Goal: Task Accomplishment & Management: Use online tool/utility

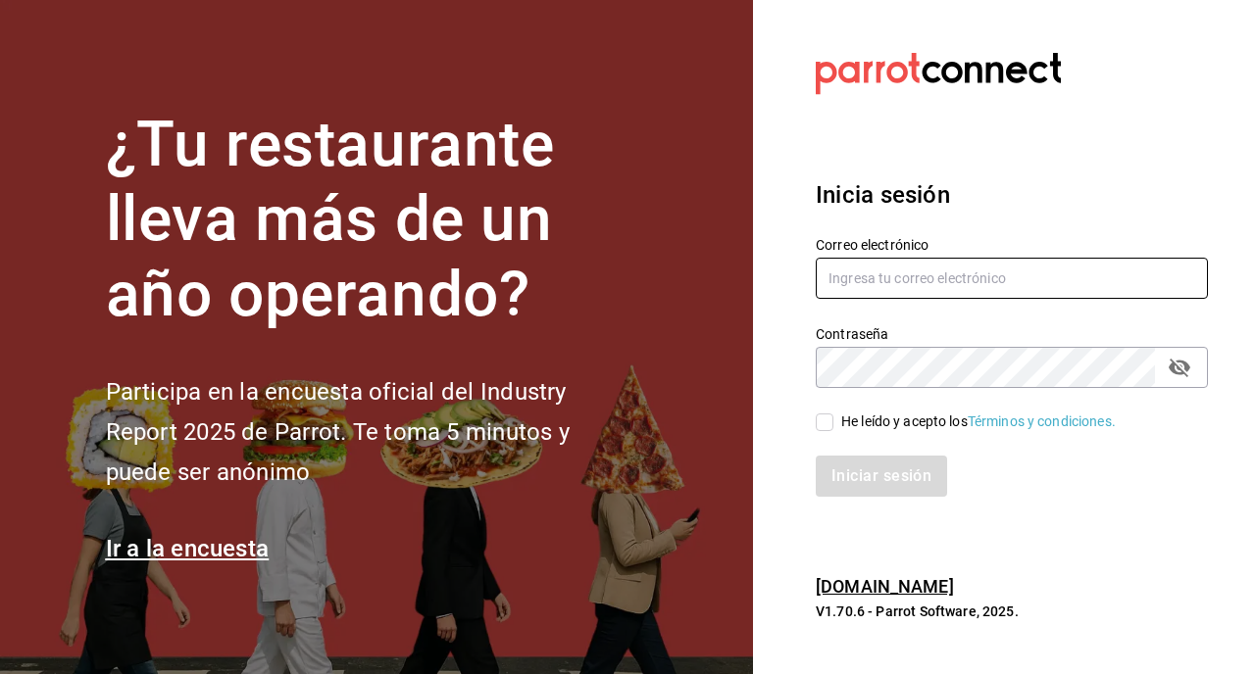
type input "zgarcia@watakame.com.mx"
click at [828, 424] on input "He leído y acepto los Términos y condiciones." at bounding box center [825, 423] width 18 height 18
checkbox input "true"
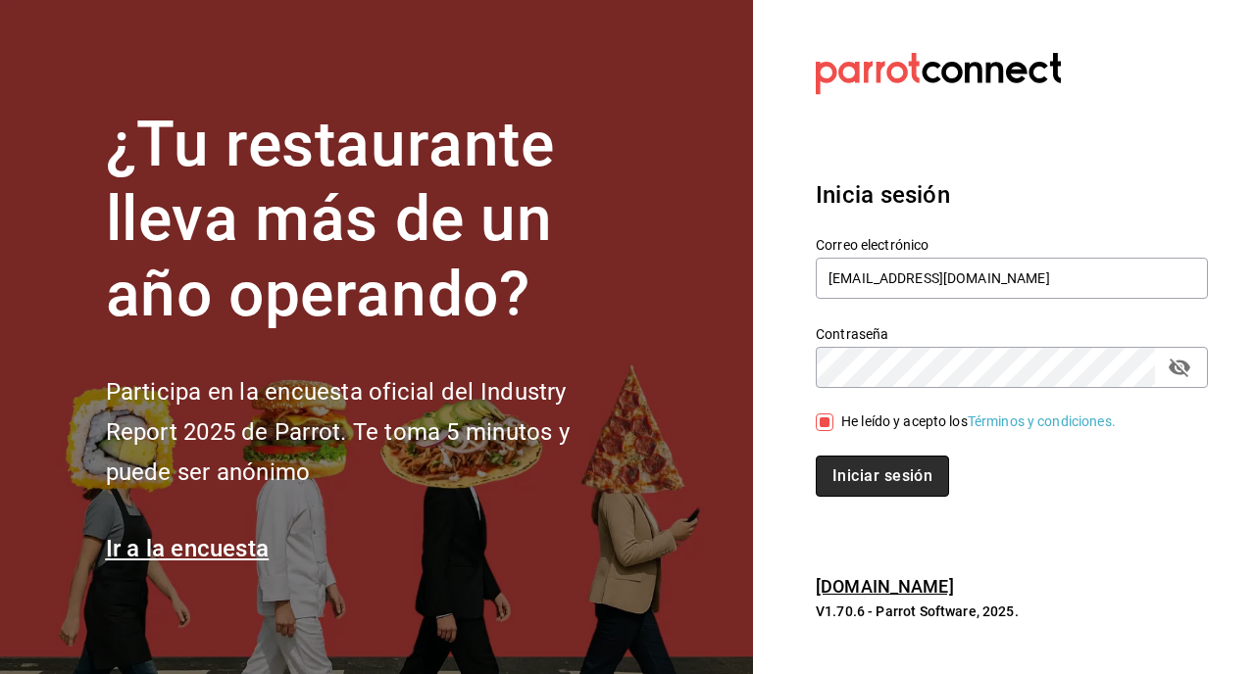
click at [856, 475] on button "Iniciar sesión" at bounding box center [882, 476] width 133 height 41
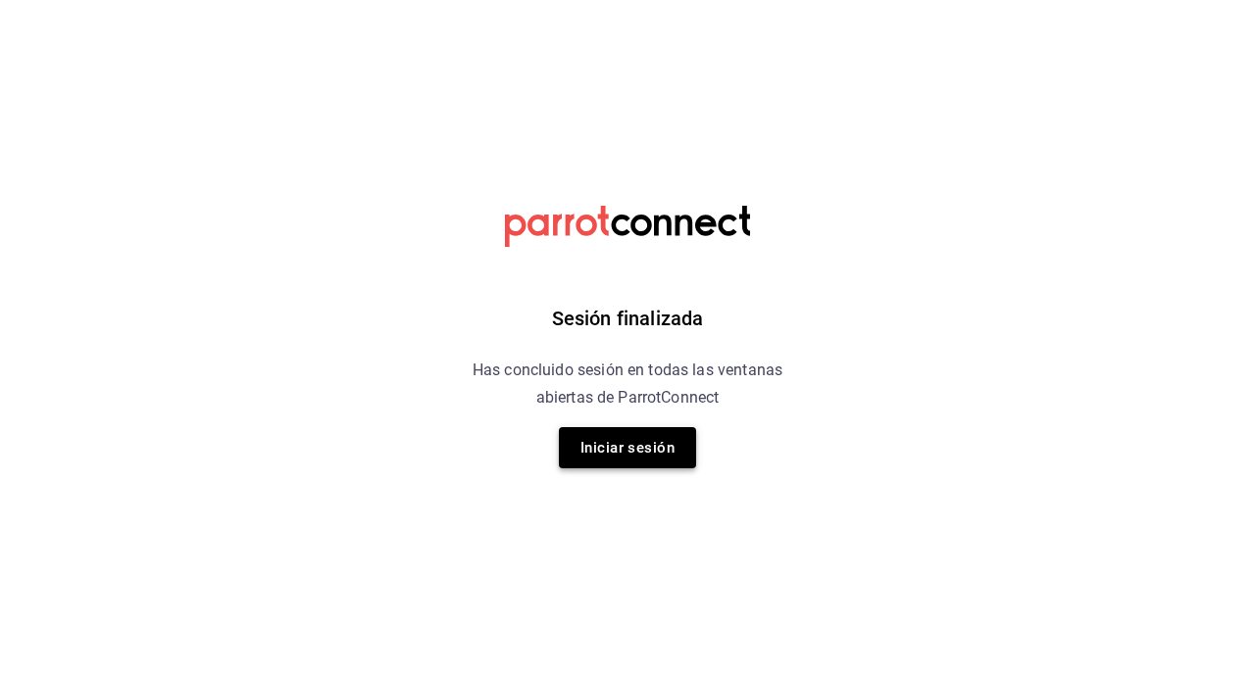
click at [670, 456] on button "Iniciar sesión" at bounding box center [627, 447] width 137 height 41
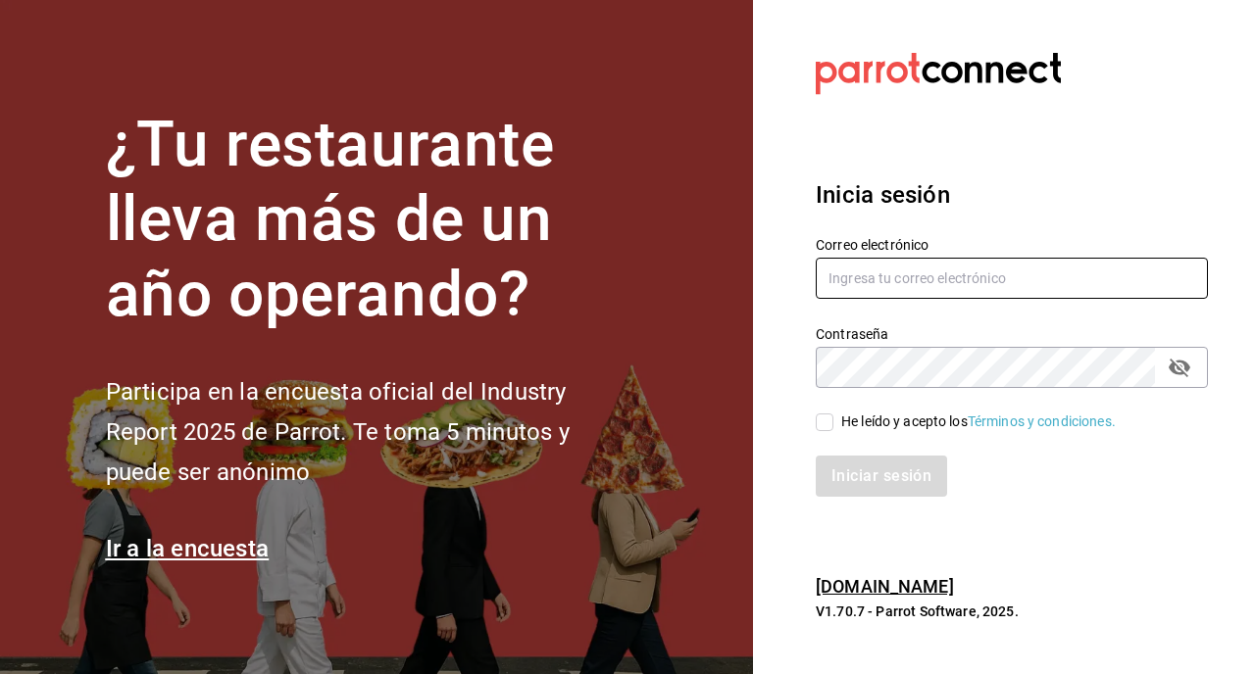
type input "zgarcia@watakame.com.mx"
click at [826, 427] on input "He leído y acepto los Términos y condiciones." at bounding box center [825, 423] width 18 height 18
checkbox input "true"
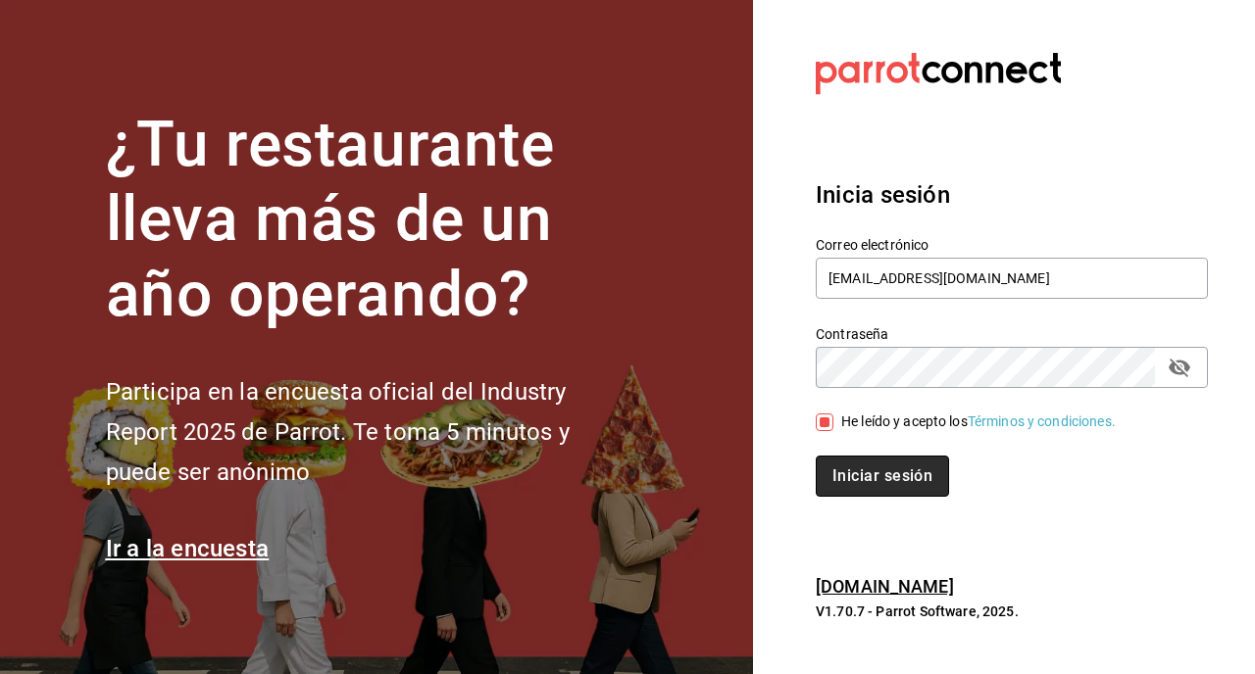
click at [849, 475] on button "Iniciar sesión" at bounding box center [882, 476] width 133 height 41
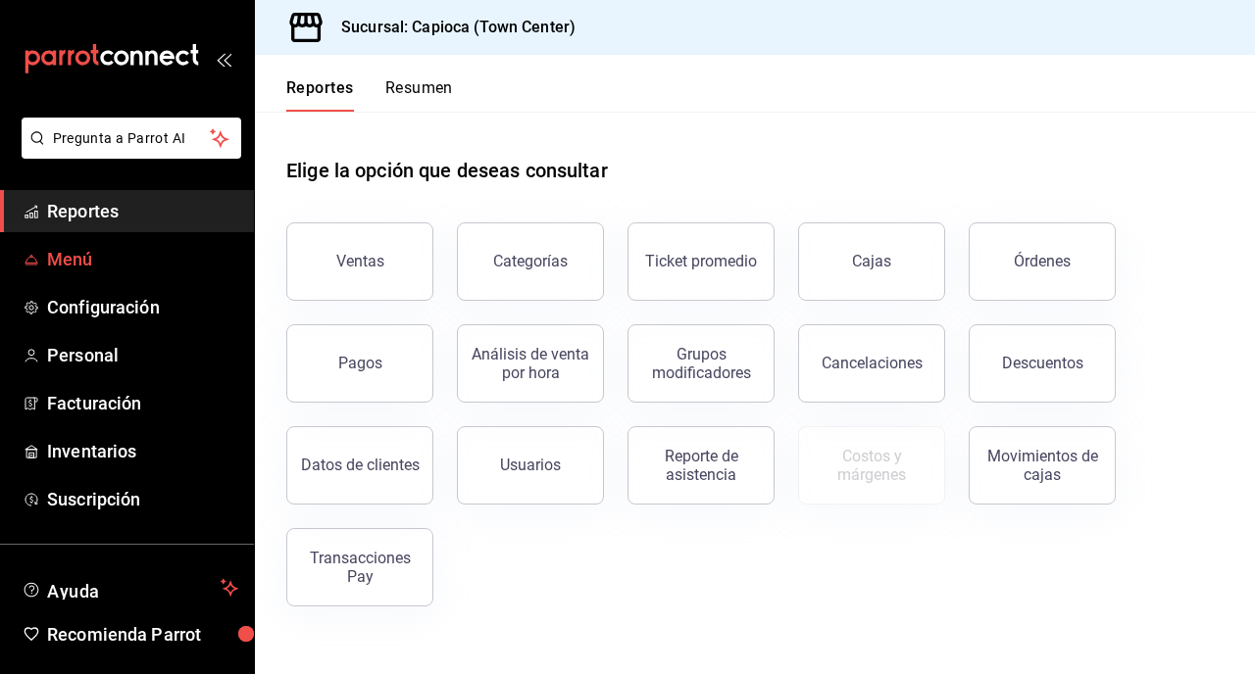
click at [103, 272] on span "Menú" at bounding box center [142, 259] width 191 height 26
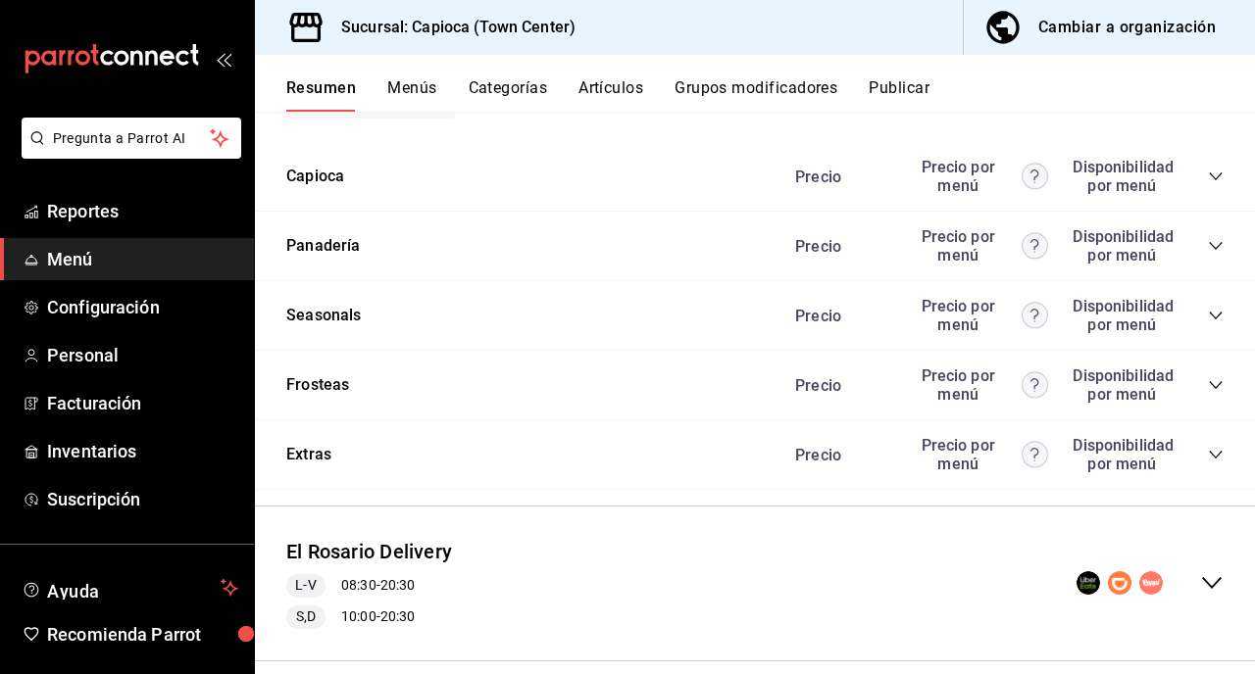
scroll to position [1061, 0]
click at [658, 452] on div "Extras Precio Precio por menú Disponibilidad por menú" at bounding box center [755, 457] width 1000 height 70
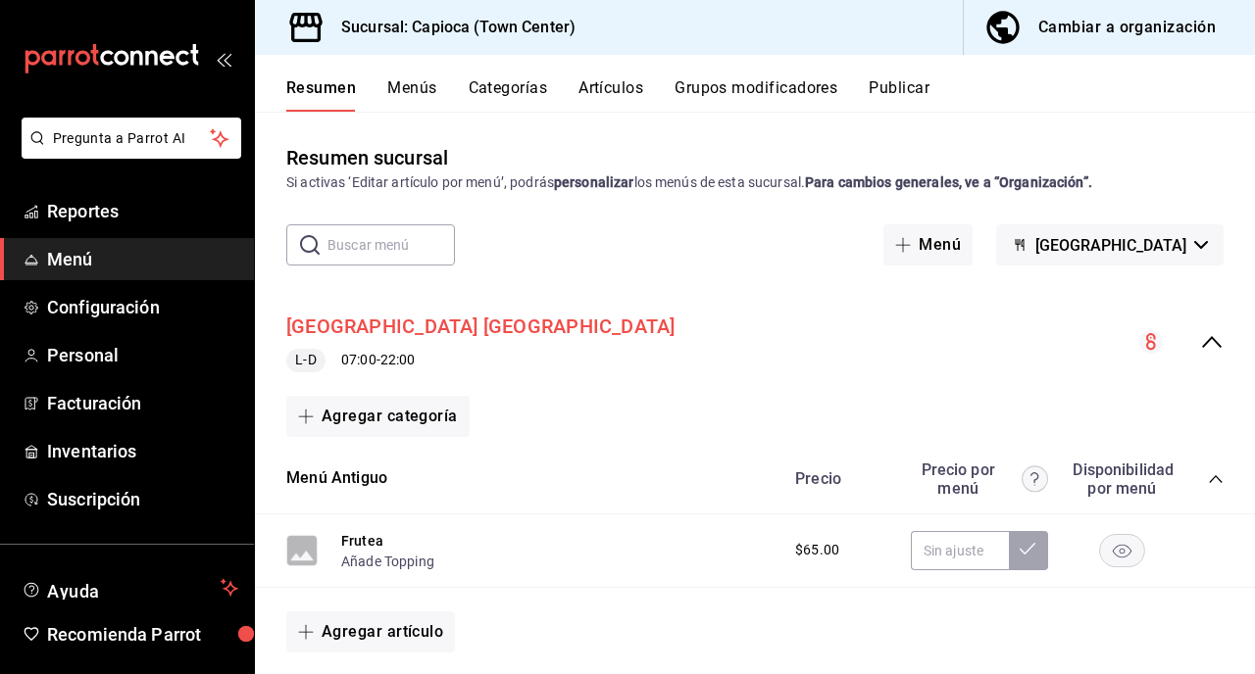
scroll to position [1090, 0]
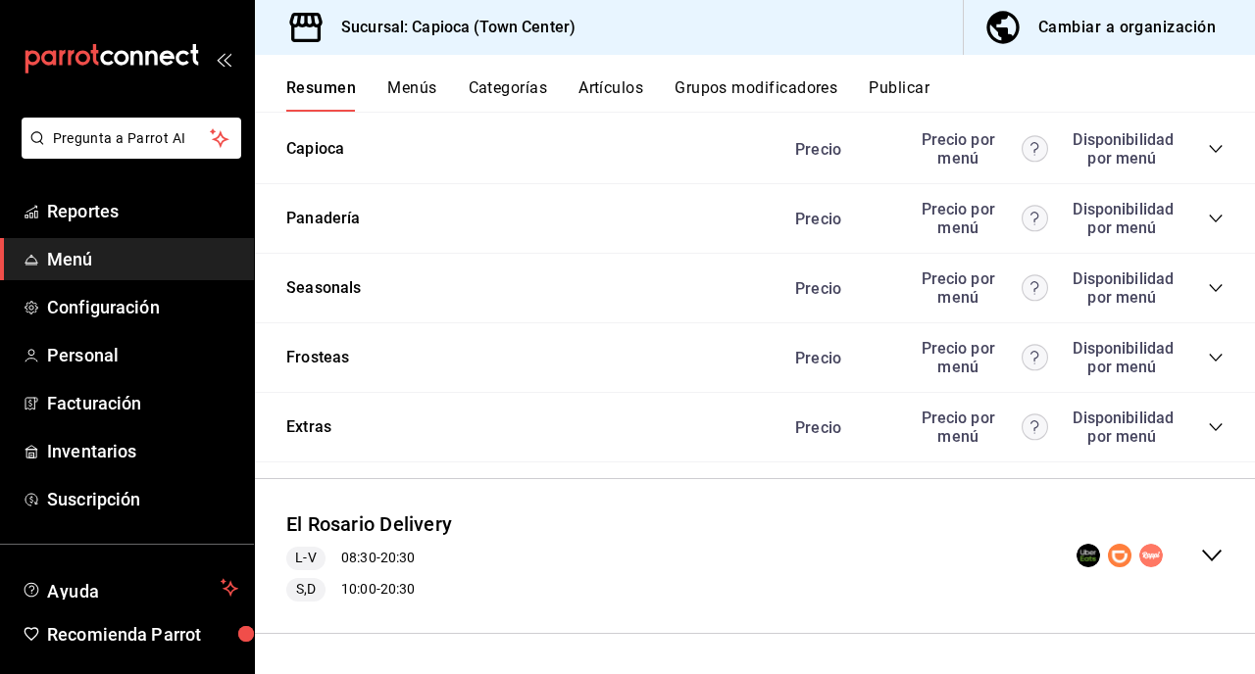
click at [401, 84] on button "Menús" at bounding box center [411, 94] width 49 height 33
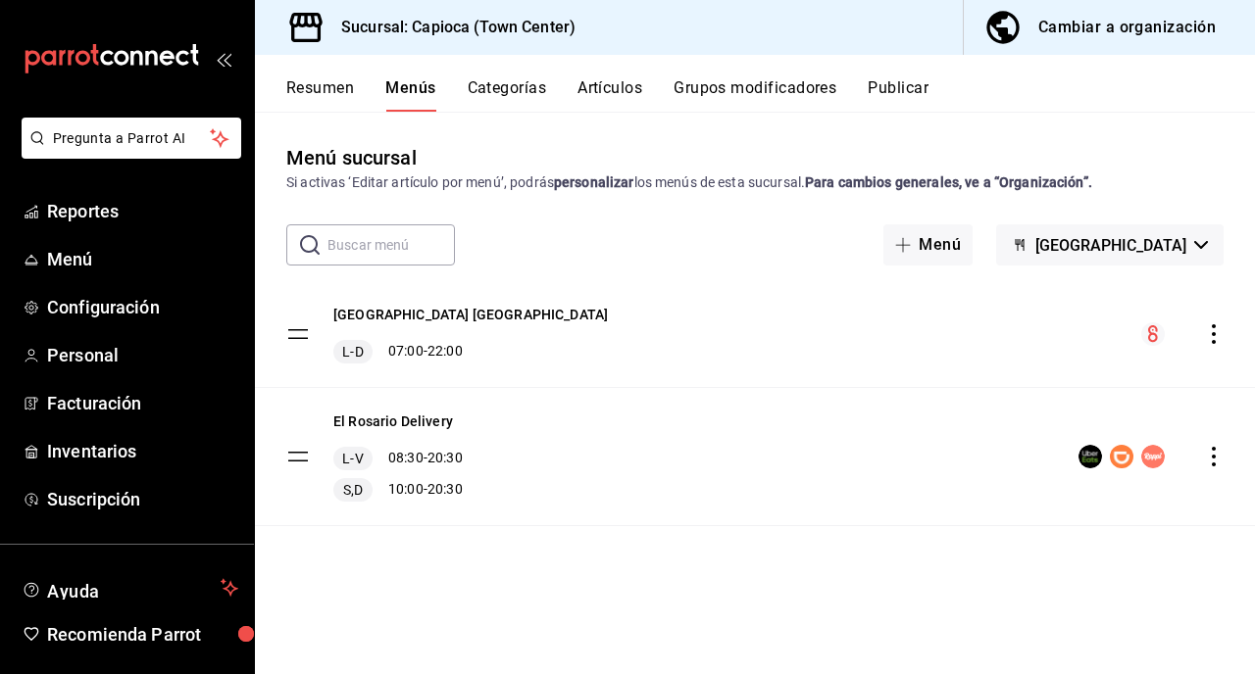
click at [338, 88] on button "Resumen" at bounding box center [320, 94] width 68 height 33
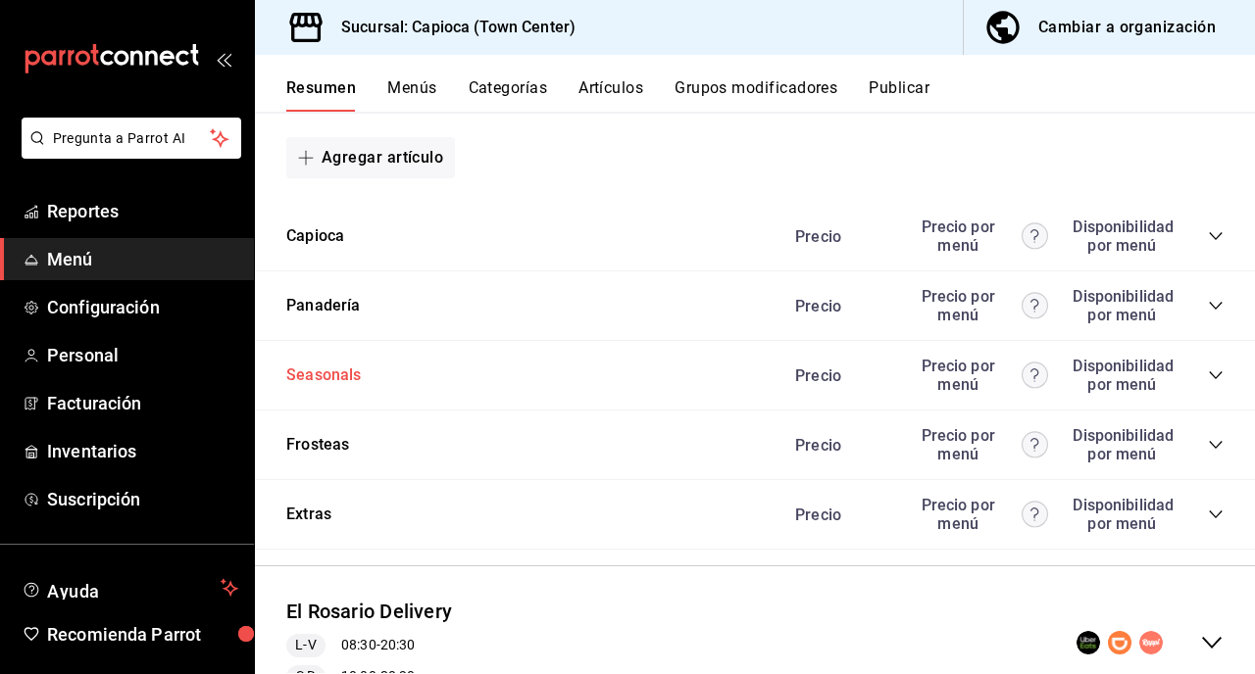
scroll to position [1090, 0]
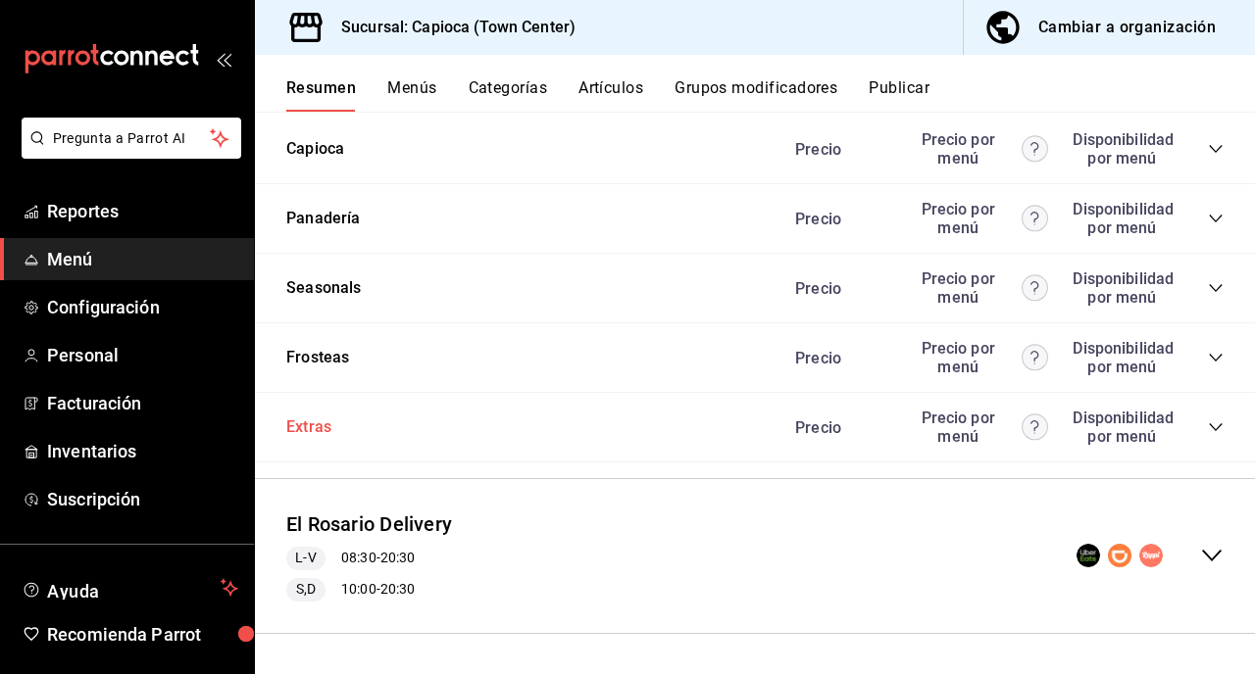
click at [314, 423] on button "Extras" at bounding box center [308, 428] width 45 height 23
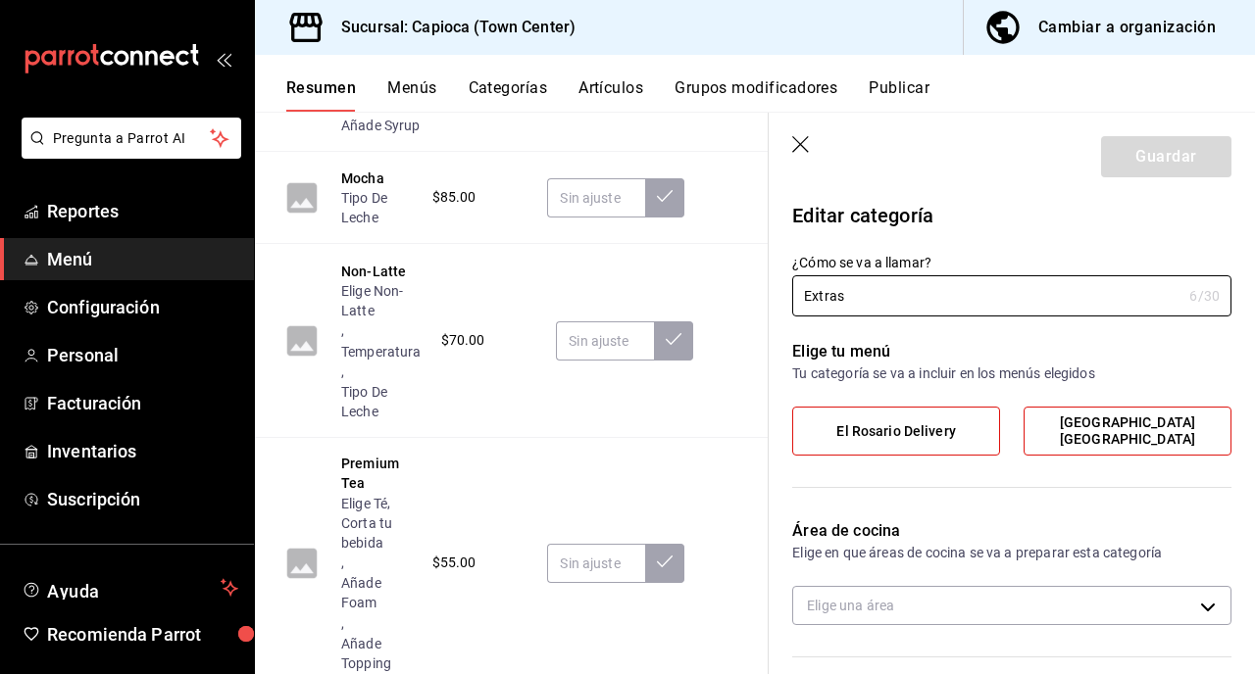
type input "aed722cd-70a7-4aad-833d-bf17b138554c"
click at [791, 143] on header "Guardar" at bounding box center [1012, 153] width 486 height 80
click at [803, 143] on icon "button" at bounding box center [802, 146] width 20 height 20
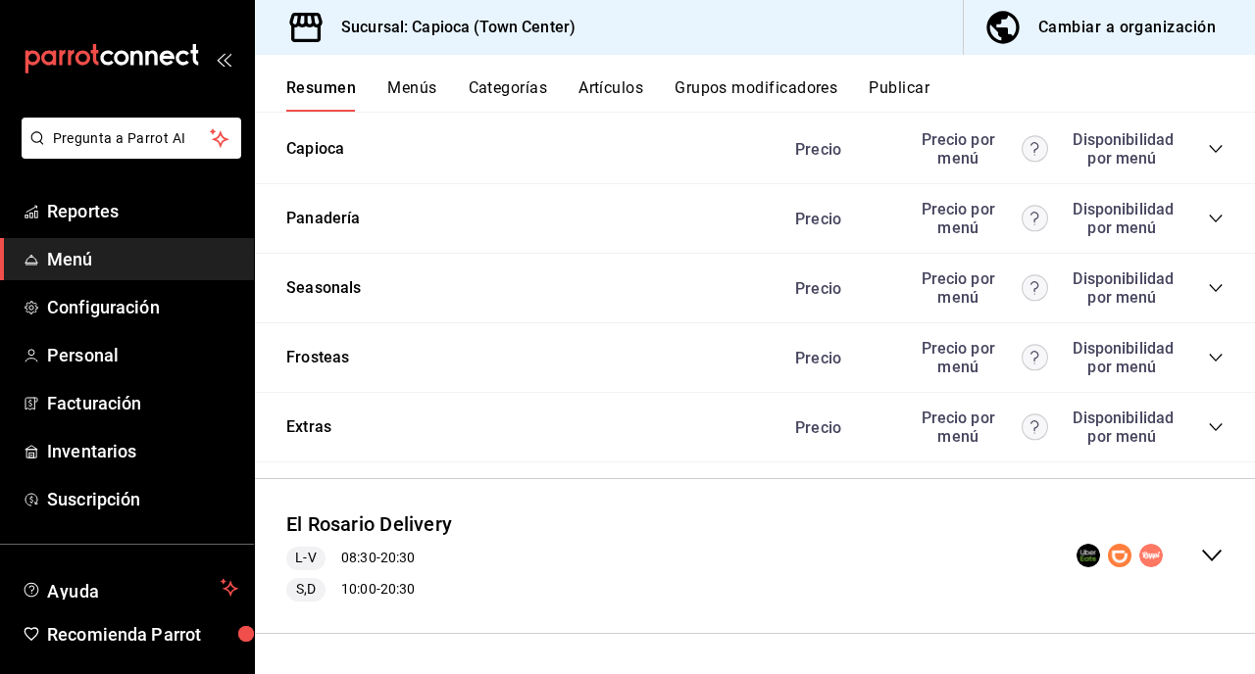
click at [1215, 428] on icon "collapse-category-row" at bounding box center [1216, 428] width 16 height 16
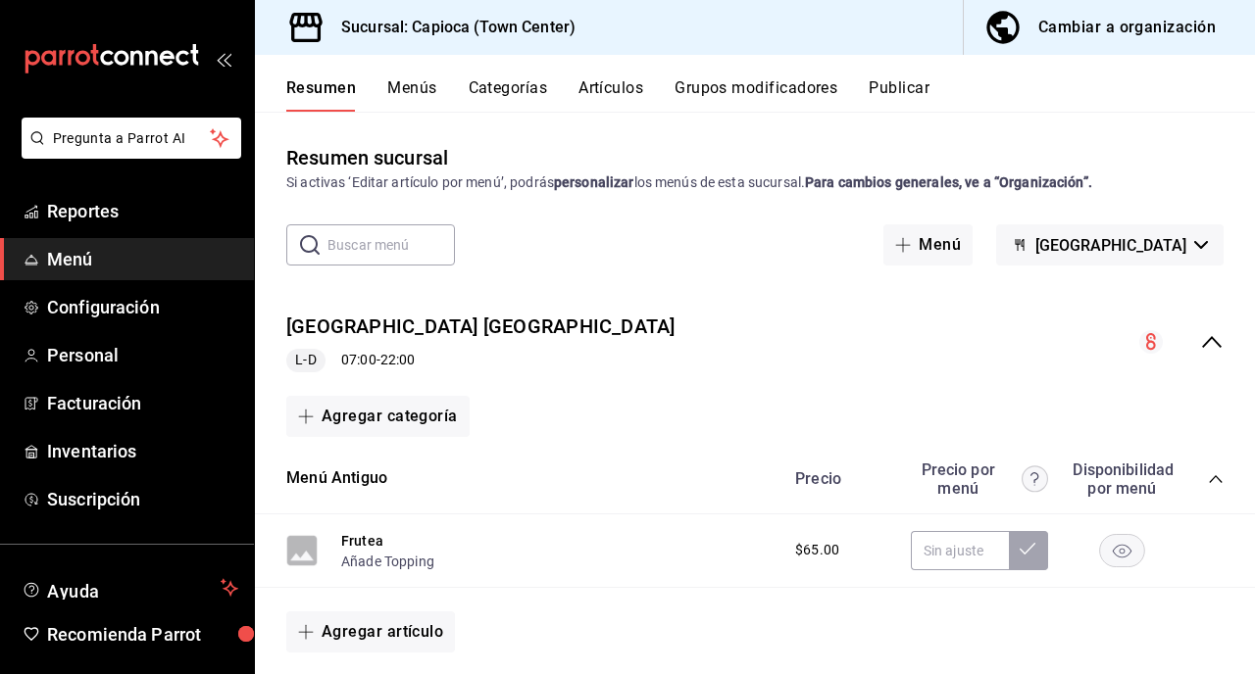
click at [724, 94] on button "Grupos modificadores" at bounding box center [755, 94] width 163 height 33
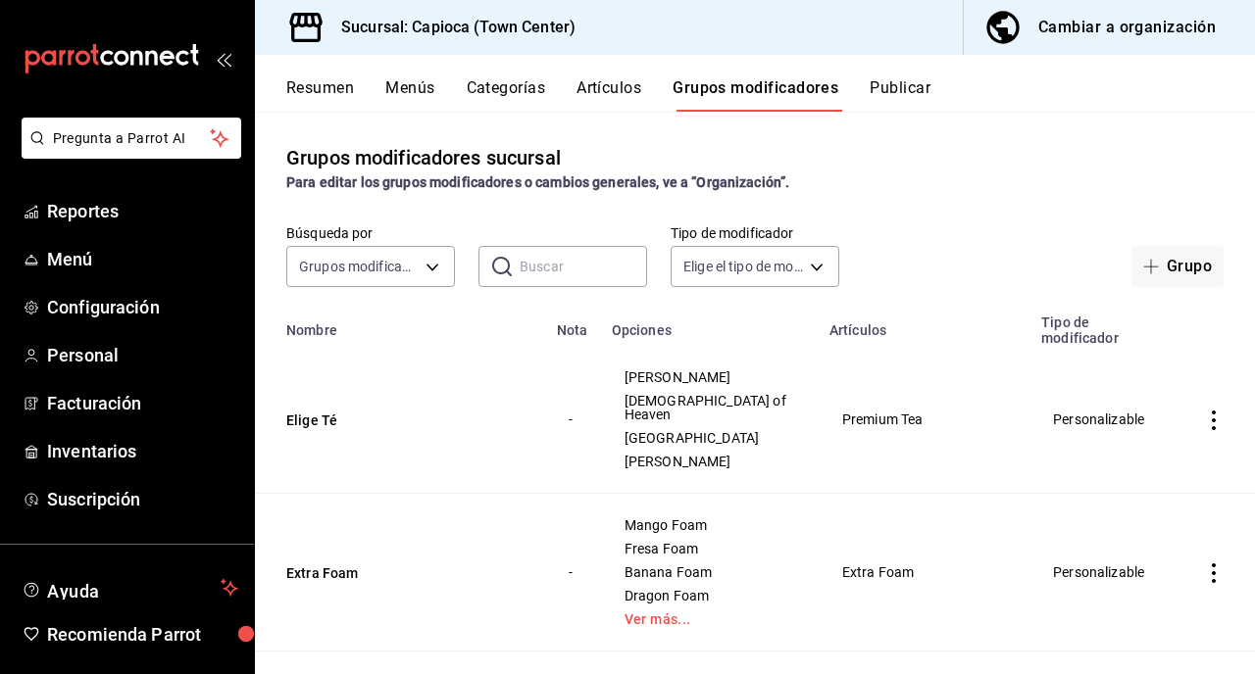
click at [620, 94] on button "Artículos" at bounding box center [608, 94] width 65 height 33
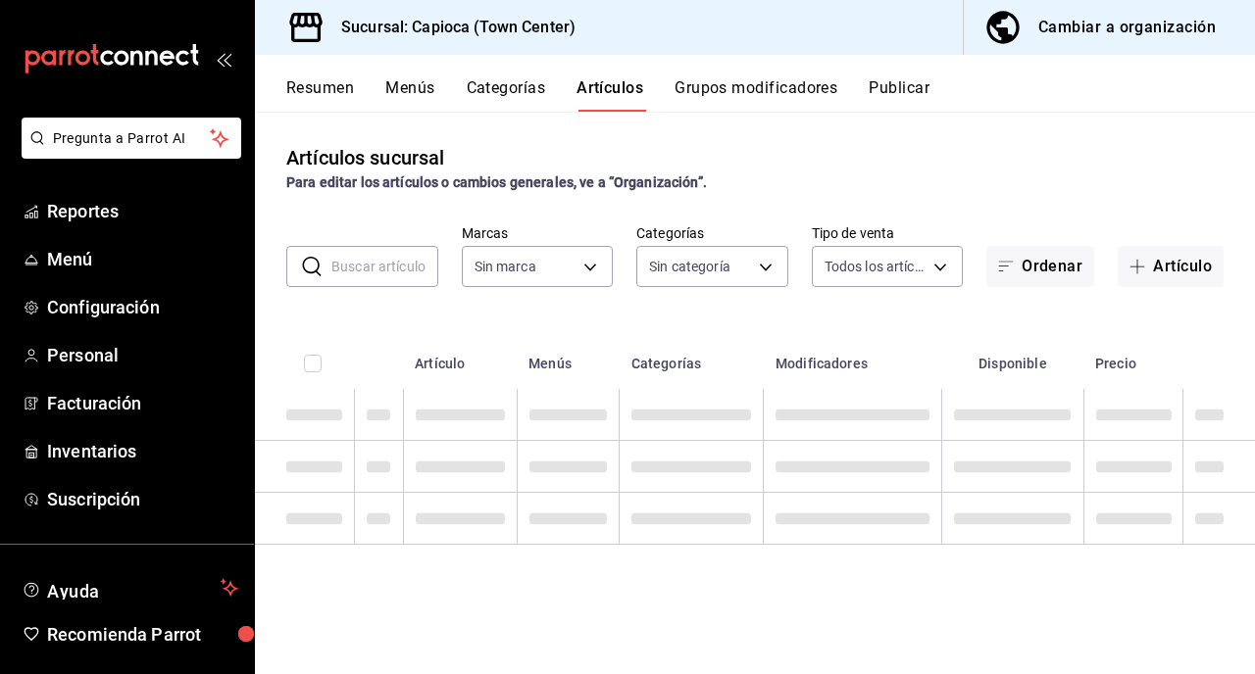
type input "5573808e-b54e-4675-be1f-cb30aeaface3"
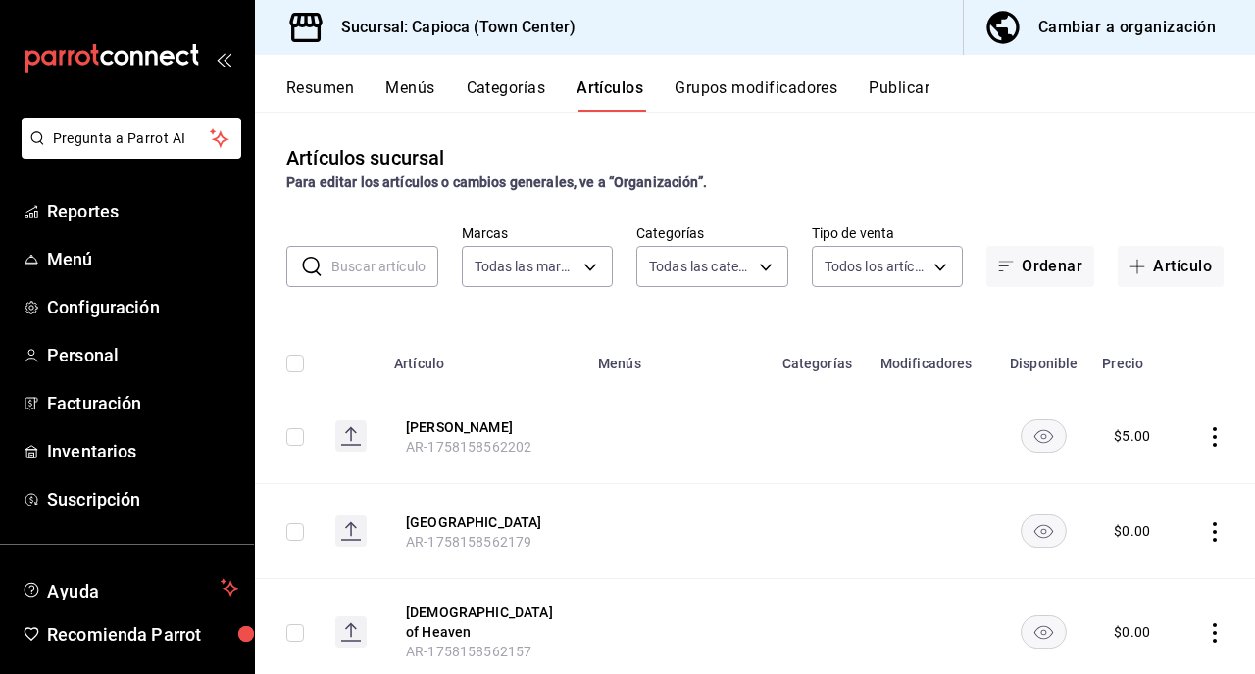
type input "293c3a53-d42d-406a-9e1b-a774e2a3136f,fd55149f-8466-4df2-b107-6e5b5f4e0ee6,7e54f…"
click at [1152, 267] on span "button" at bounding box center [1141, 267] width 24 height 16
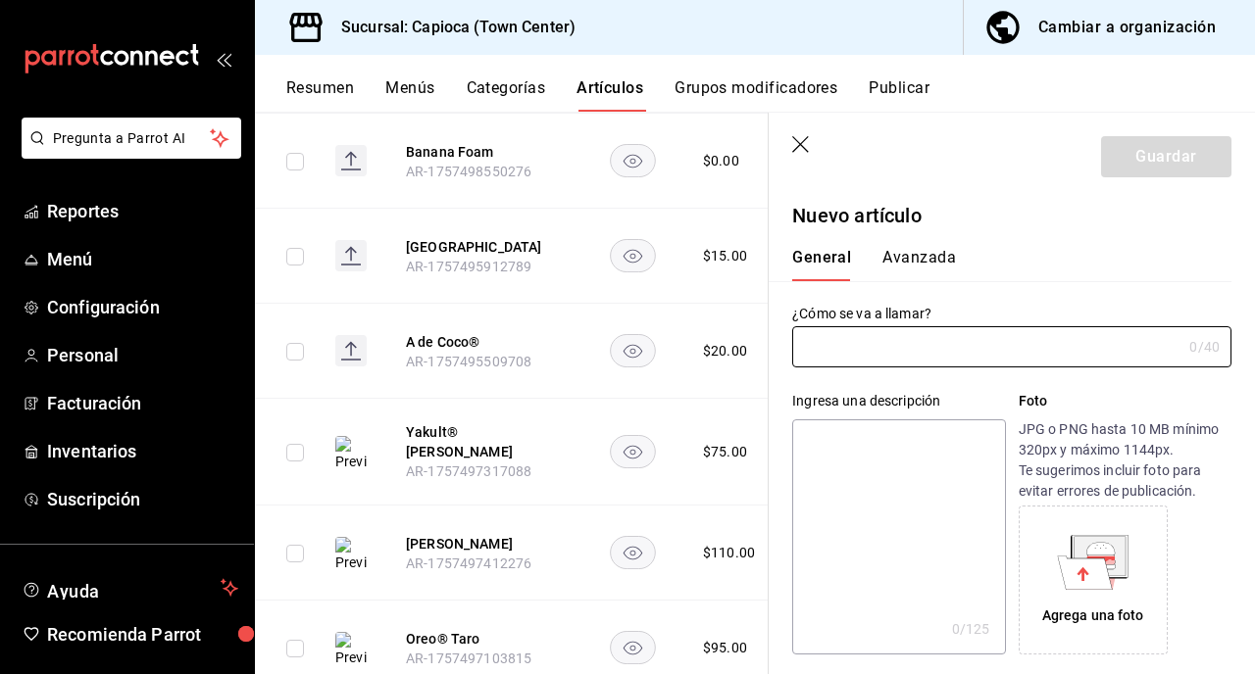
scroll to position [4629, 0]
click at [799, 144] on icon "button" at bounding box center [800, 144] width 17 height 17
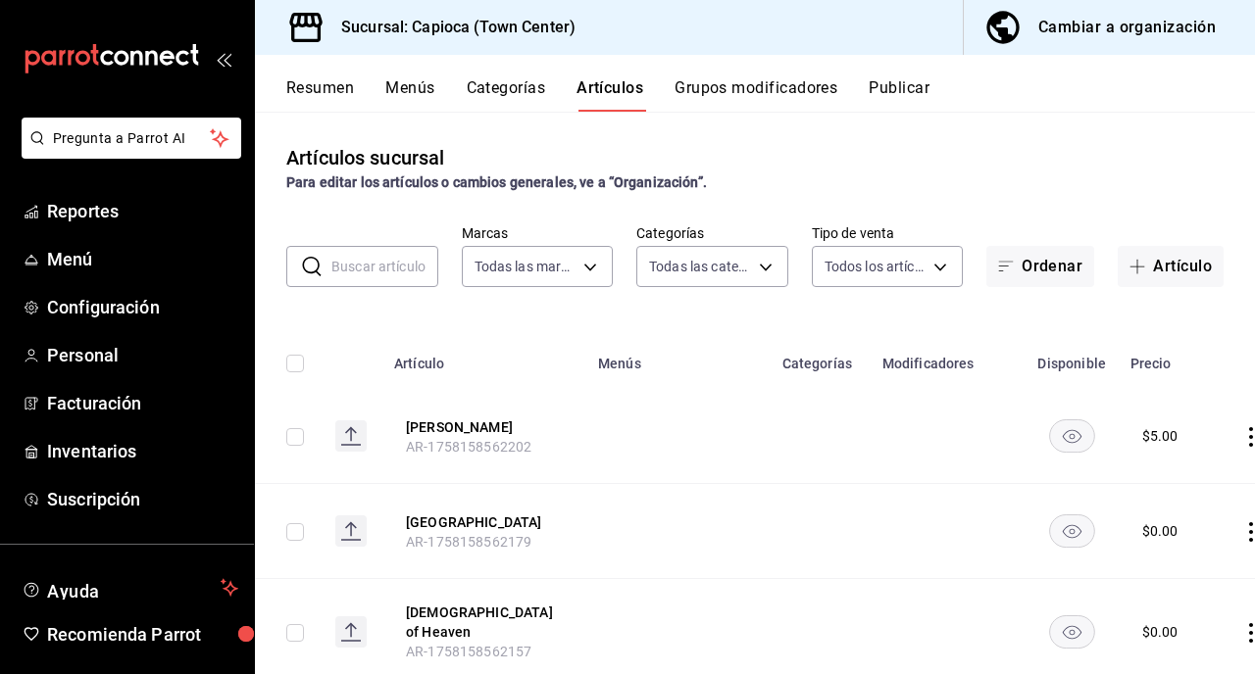
click at [407, 91] on button "Menús" at bounding box center [409, 94] width 49 height 33
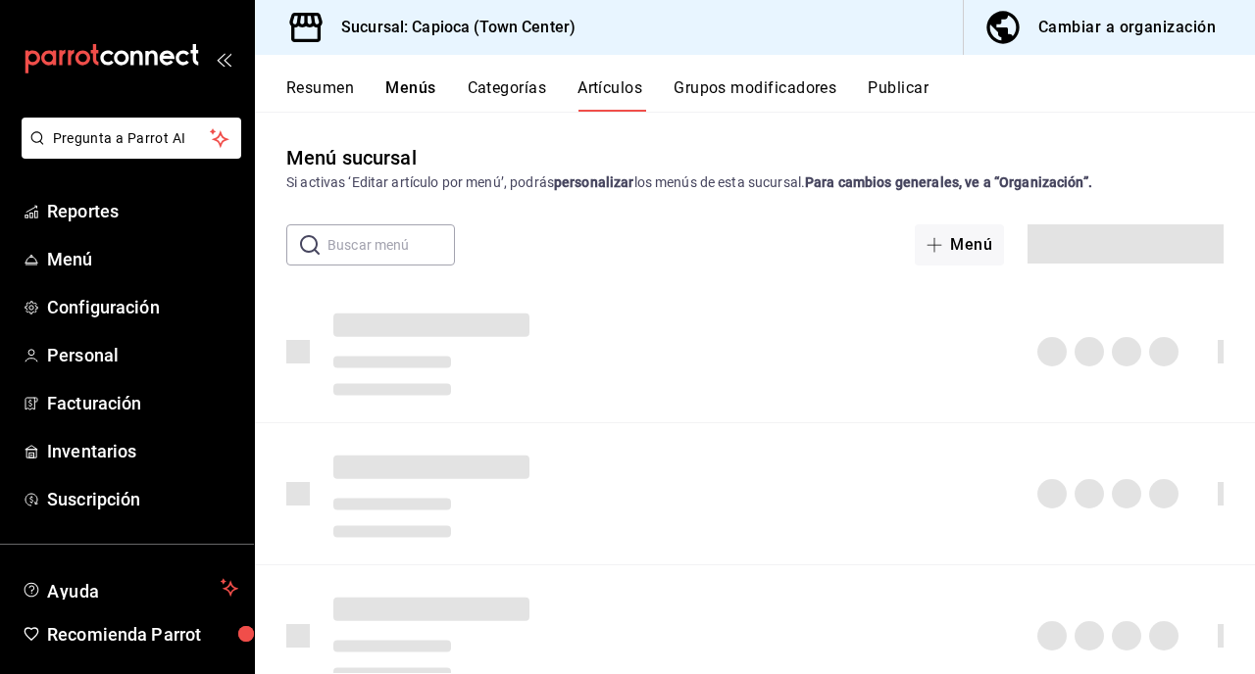
click at [321, 80] on button "Resumen" at bounding box center [320, 94] width 68 height 33
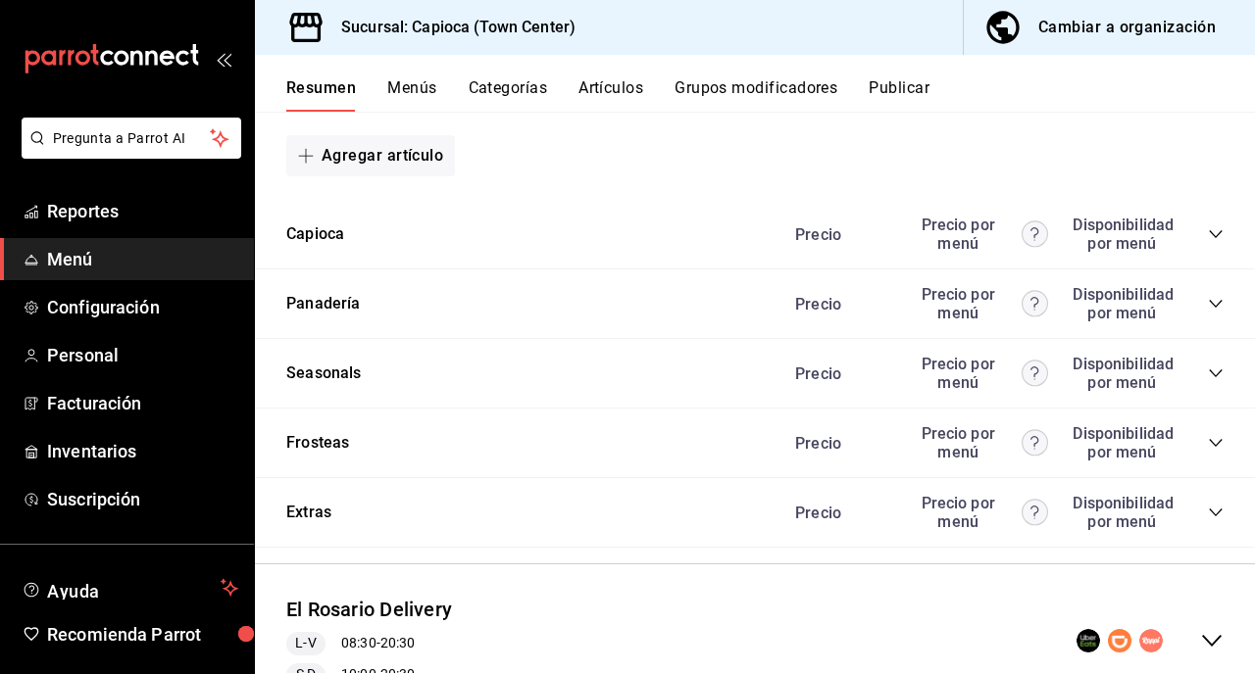
scroll to position [1027, 0]
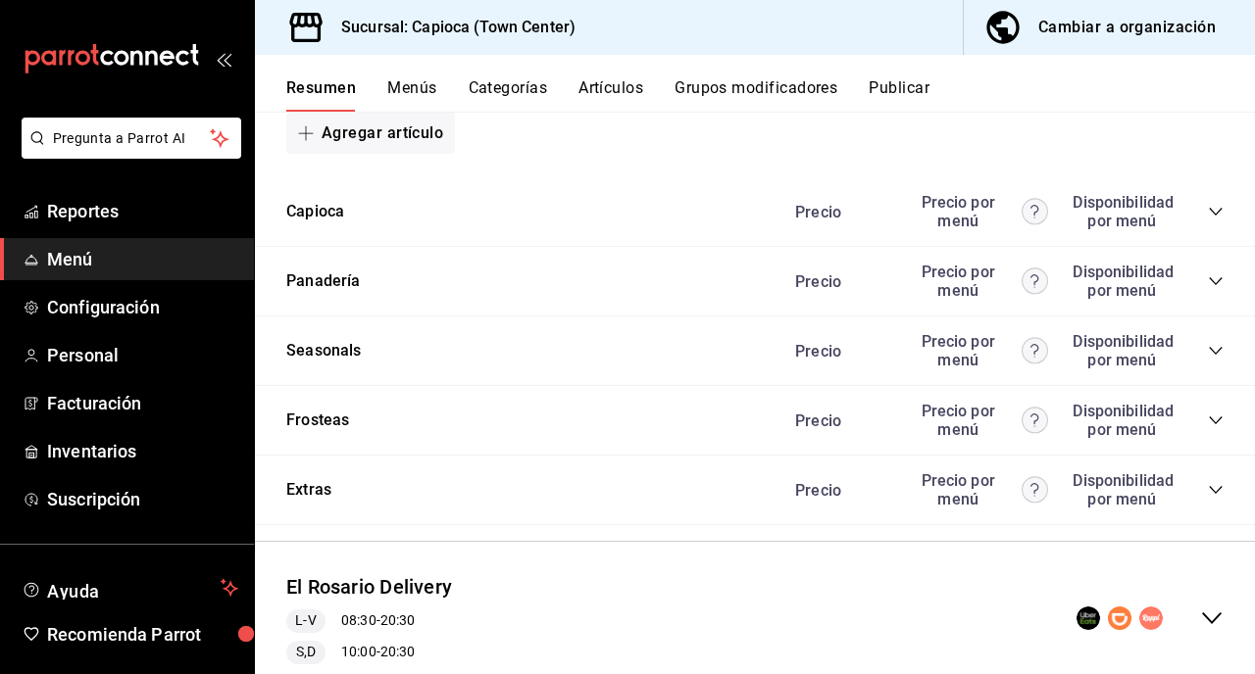
click at [513, 490] on div "Extras Precio Precio por menú Disponibilidad por menú" at bounding box center [755, 491] width 1000 height 70
click at [1209, 488] on icon "collapse-category-row" at bounding box center [1216, 490] width 16 height 16
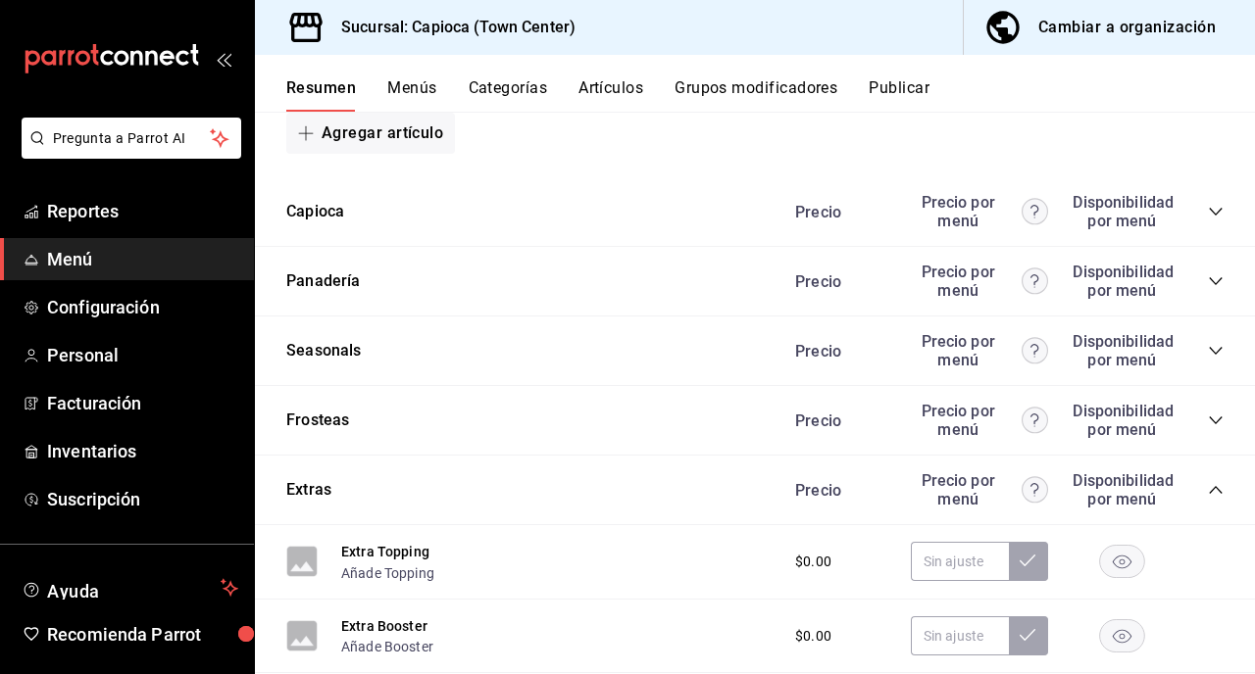
scroll to position [1242, 0]
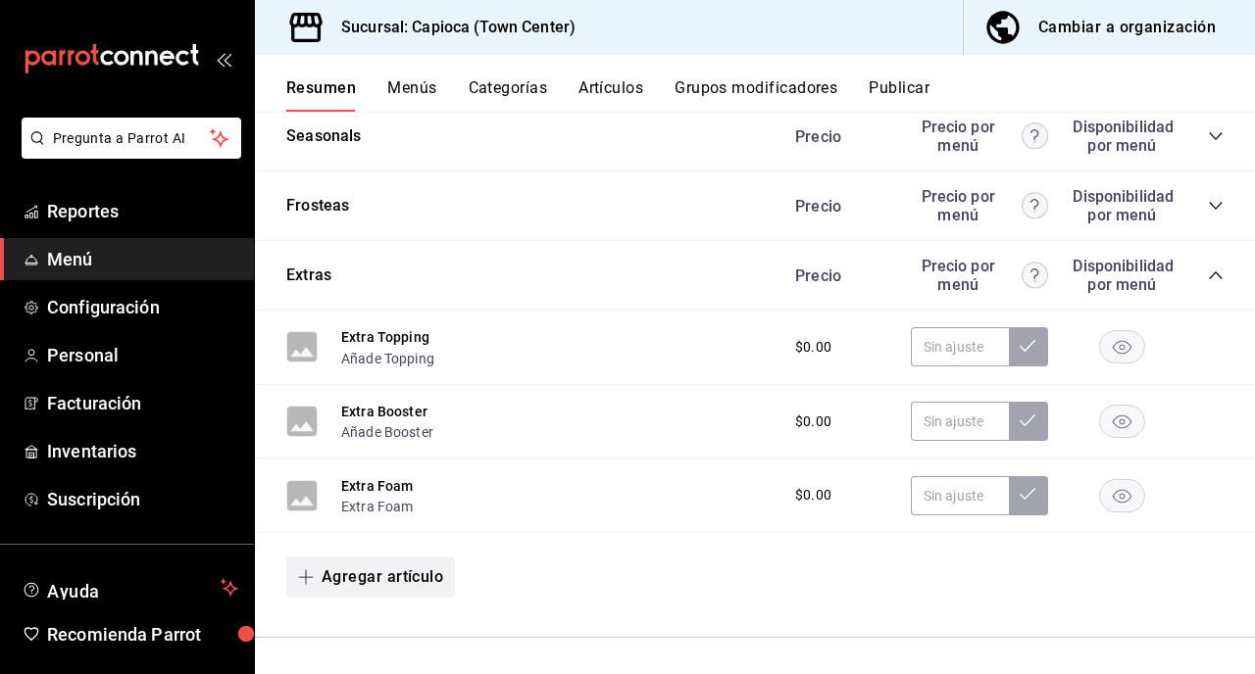
click at [392, 579] on button "Agregar artículo" at bounding box center [370, 577] width 169 height 41
click at [395, 630] on li "Artículo nuevo" at bounding box center [363, 627] width 154 height 48
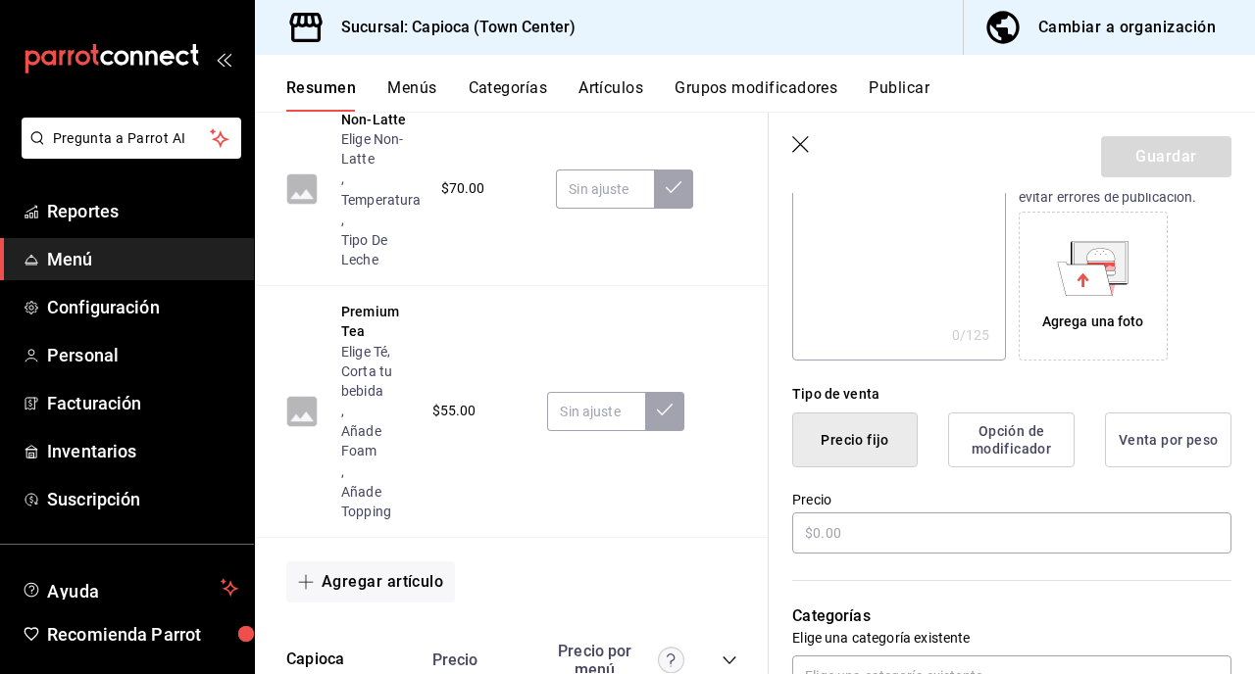
scroll to position [416, 0]
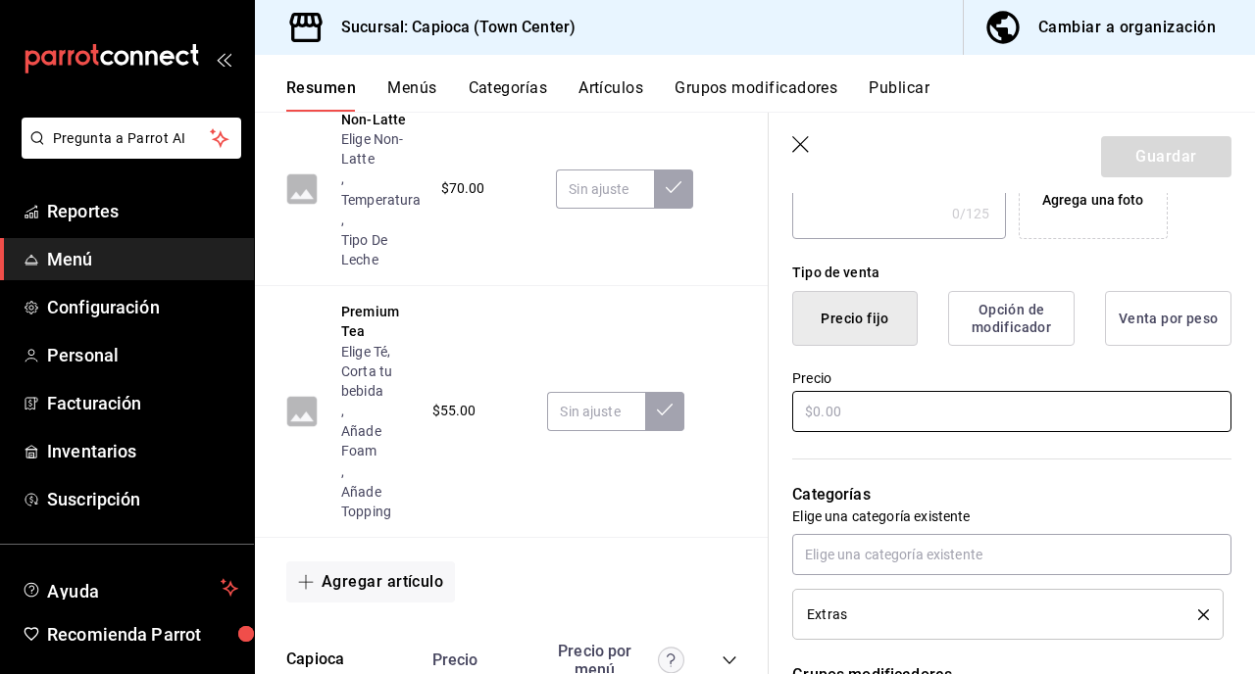
type input "Extra Syrup"
click at [911, 398] on input "text" at bounding box center [1011, 411] width 439 height 41
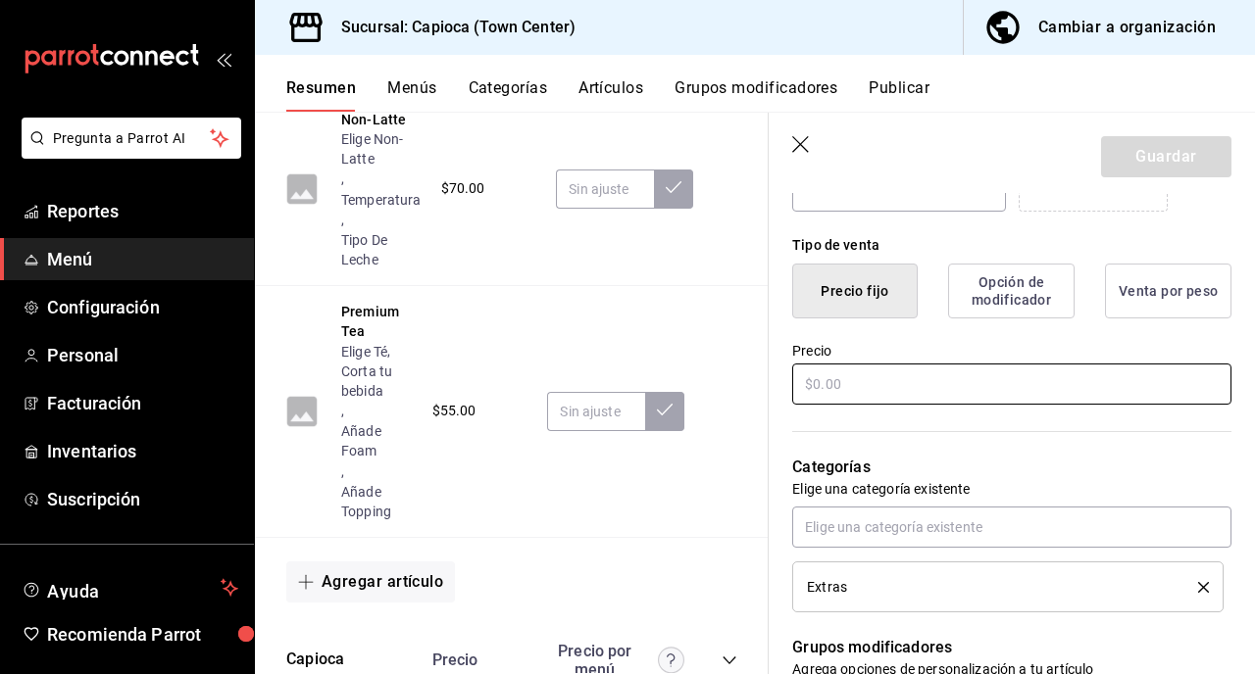
scroll to position [445, 0]
type input "$0.00"
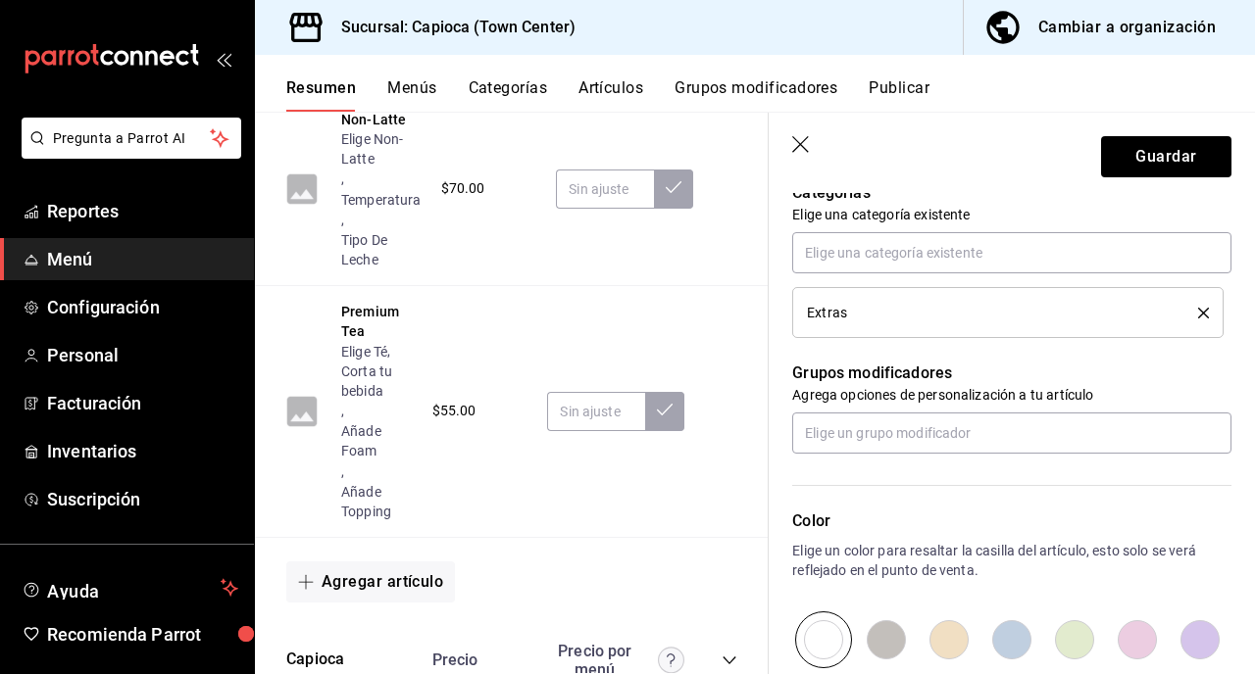
scroll to position [704, 0]
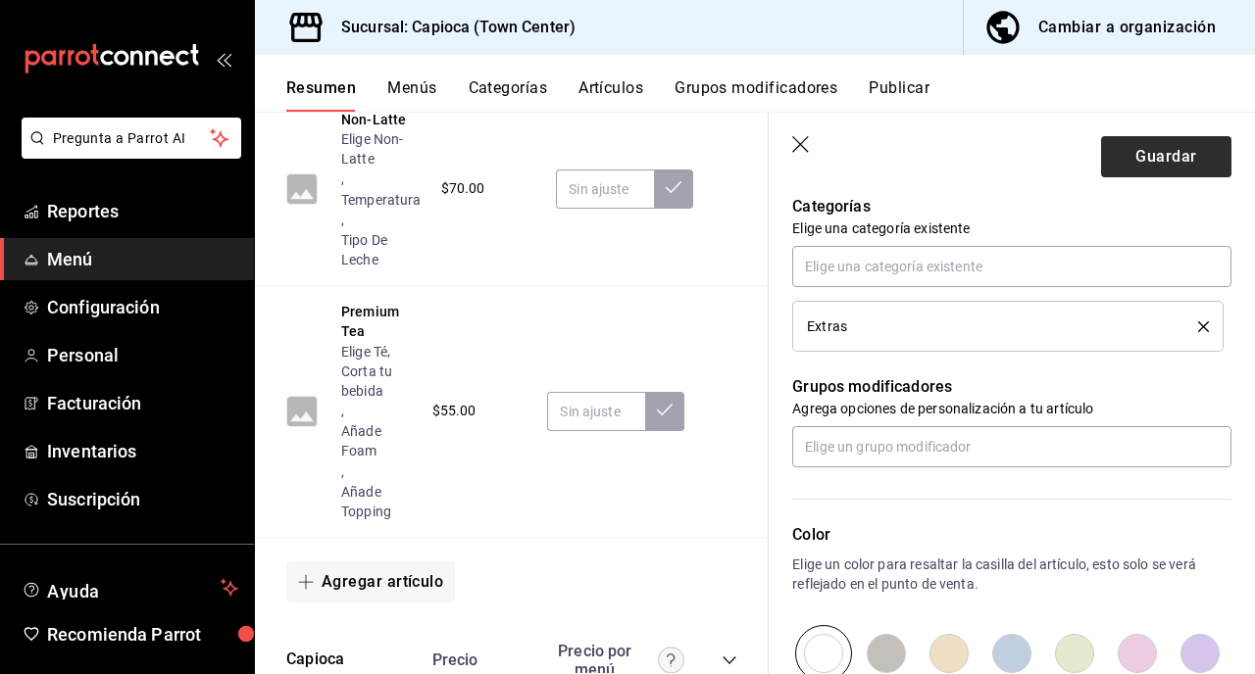
type input "$0.00"
click at [1116, 148] on button "Guardar" at bounding box center [1166, 156] width 130 height 41
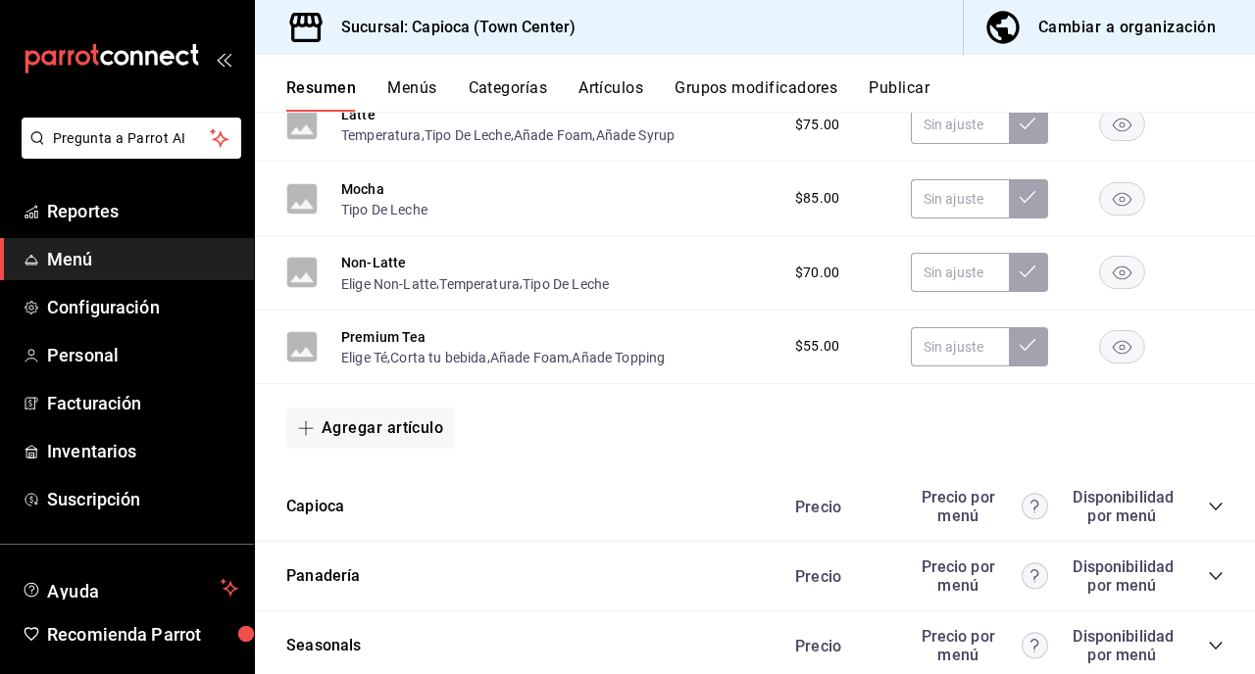
scroll to position [731, 0]
